Goal: Transaction & Acquisition: Book appointment/travel/reservation

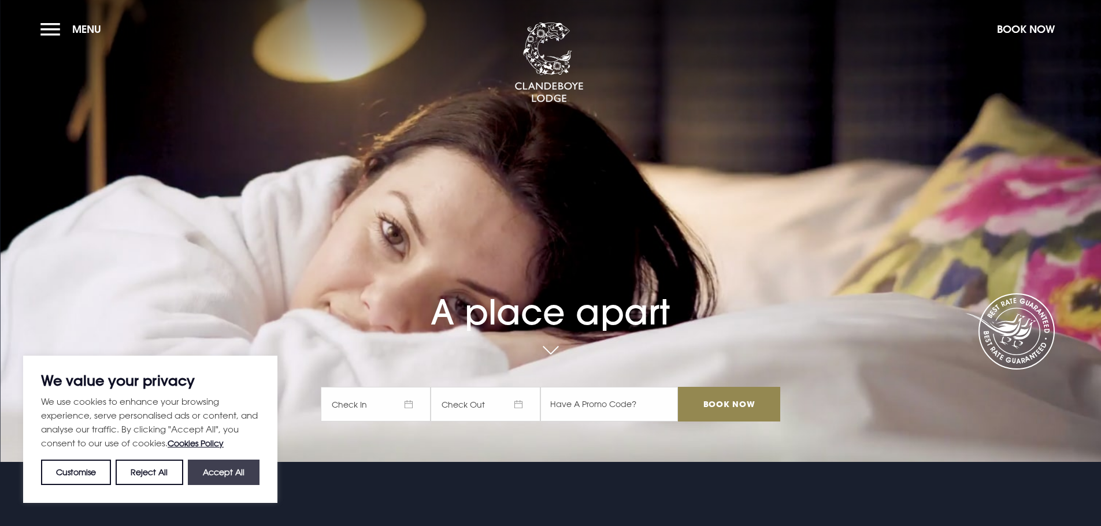
click at [217, 473] on button "Accept All" at bounding box center [224, 472] width 72 height 25
checkbox input "true"
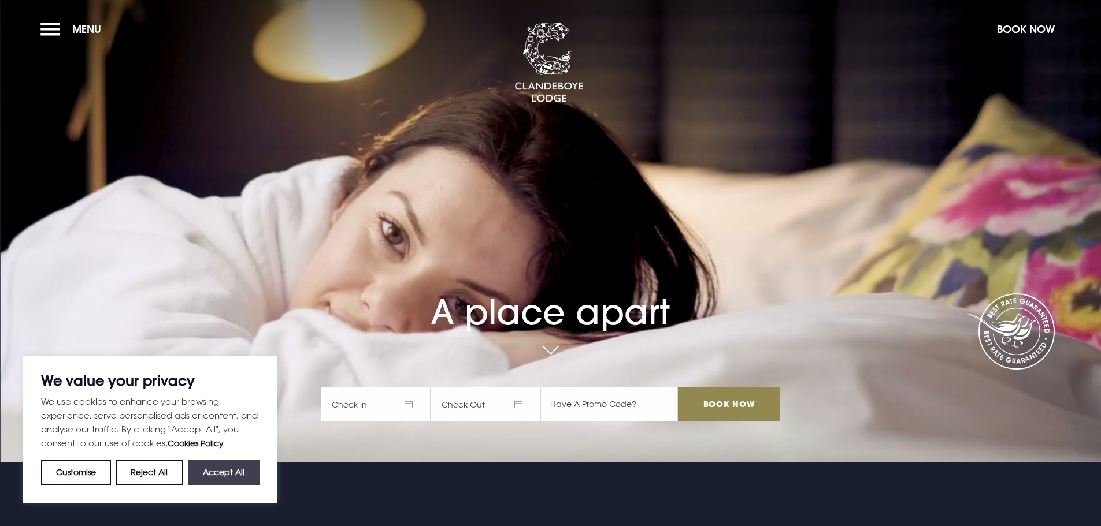
checkbox input "true"
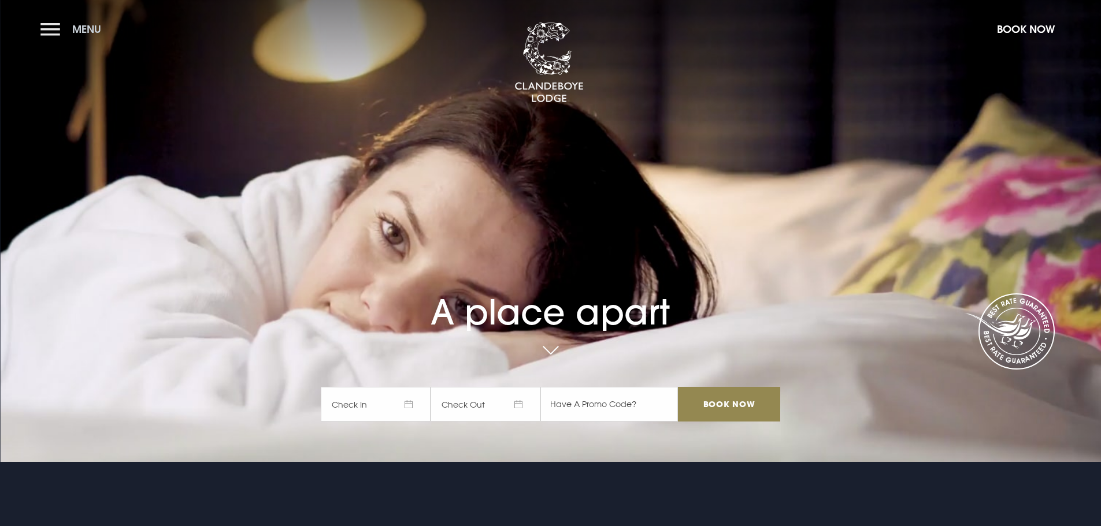
click at [53, 32] on button "Menu" at bounding box center [73, 29] width 66 height 25
